Goal: Task Accomplishment & Management: Manage account settings

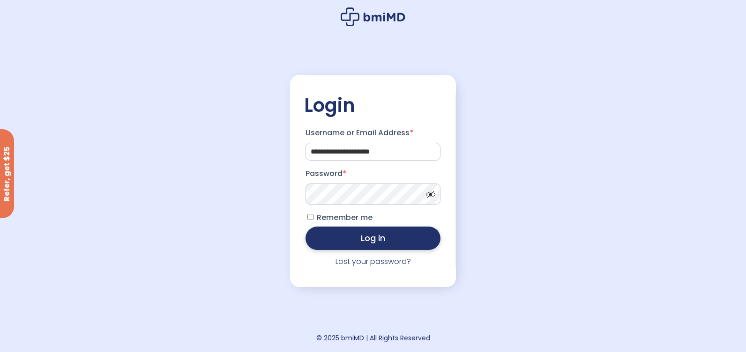
click at [359, 241] on button "Log in" at bounding box center [372, 238] width 135 height 23
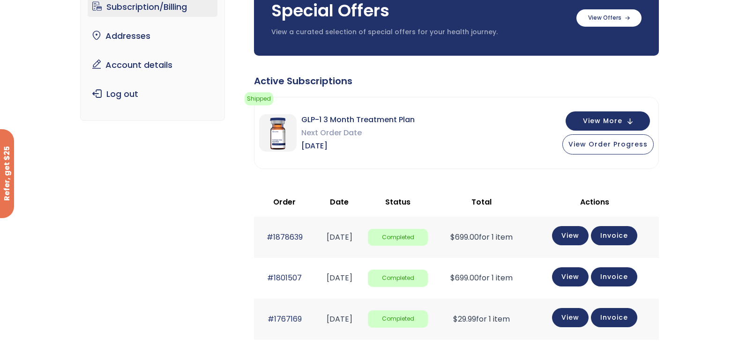
scroll to position [47, 0]
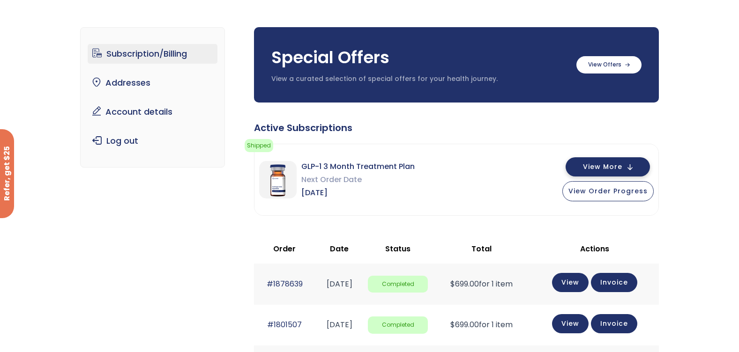
click at [581, 168] on button "View More" at bounding box center [607, 166] width 84 height 19
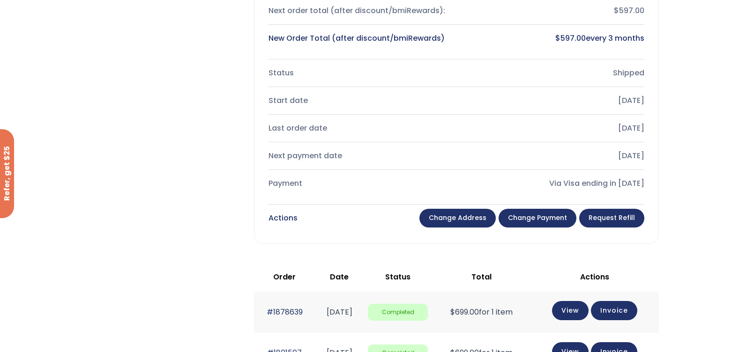
scroll to position [375, 0]
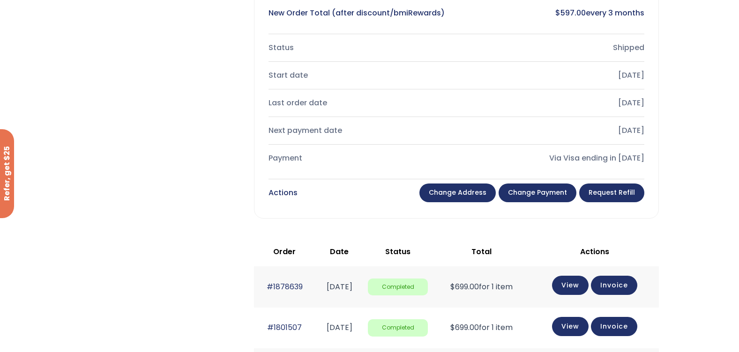
click at [606, 193] on link "Request Refill" at bounding box center [611, 193] width 65 height 19
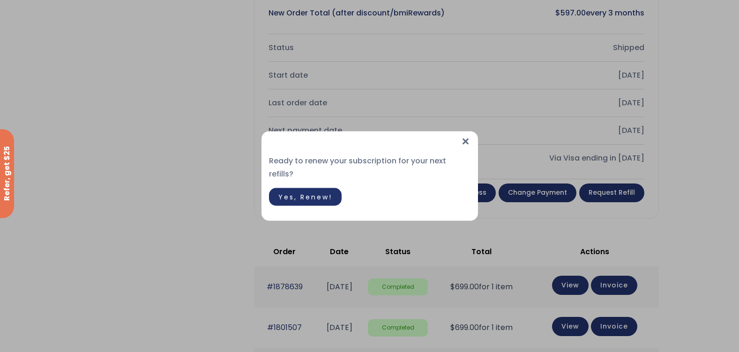
click at [463, 148] on span "×" at bounding box center [465, 142] width 10 height 20
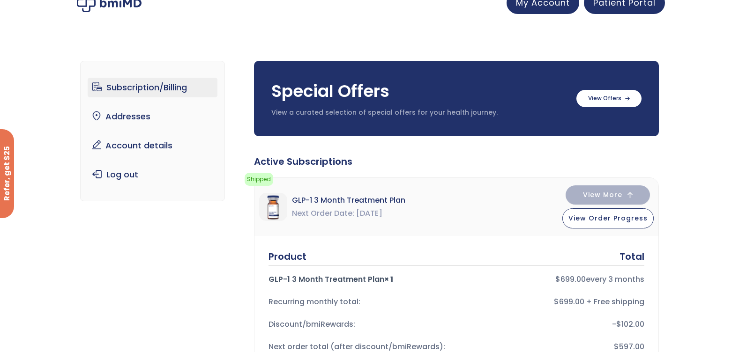
scroll to position [0, 0]
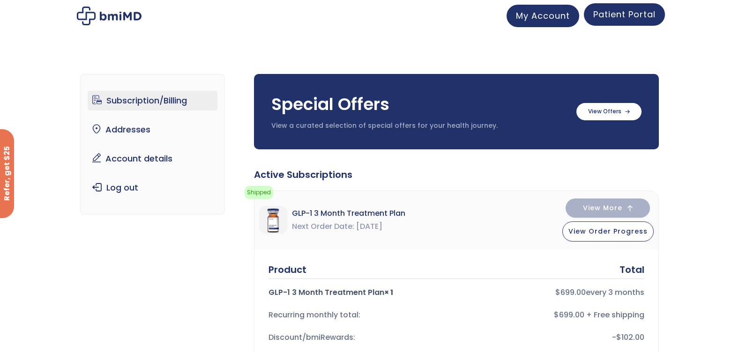
click at [631, 17] on span "Patient Portal" at bounding box center [624, 14] width 62 height 12
